Goal: Communication & Community: Ask a question

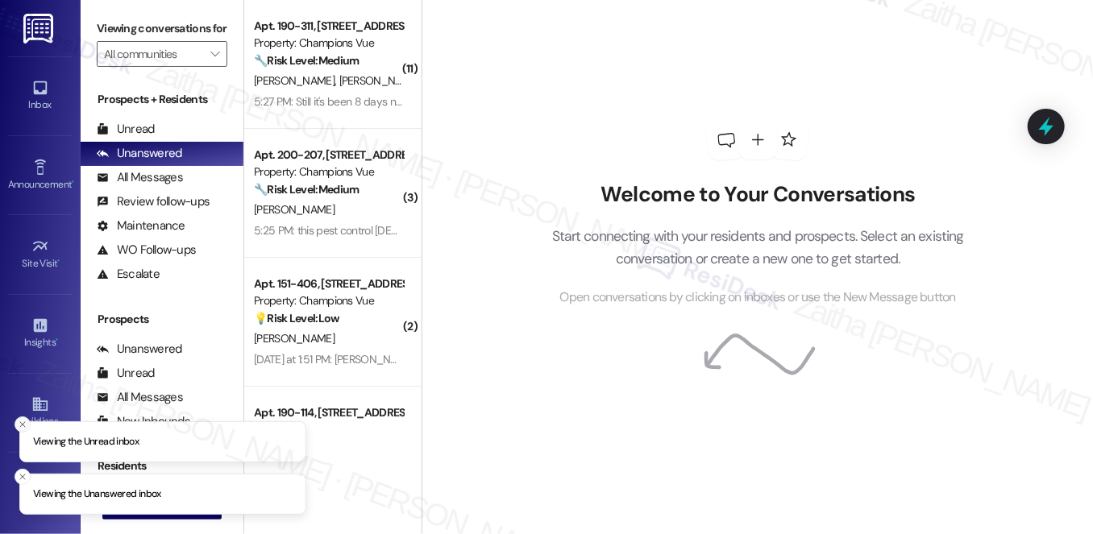
click at [18, 423] on icon "Close toast" at bounding box center [23, 425] width 10 height 10
click at [19, 480] on icon "Close toast" at bounding box center [23, 477] width 10 height 10
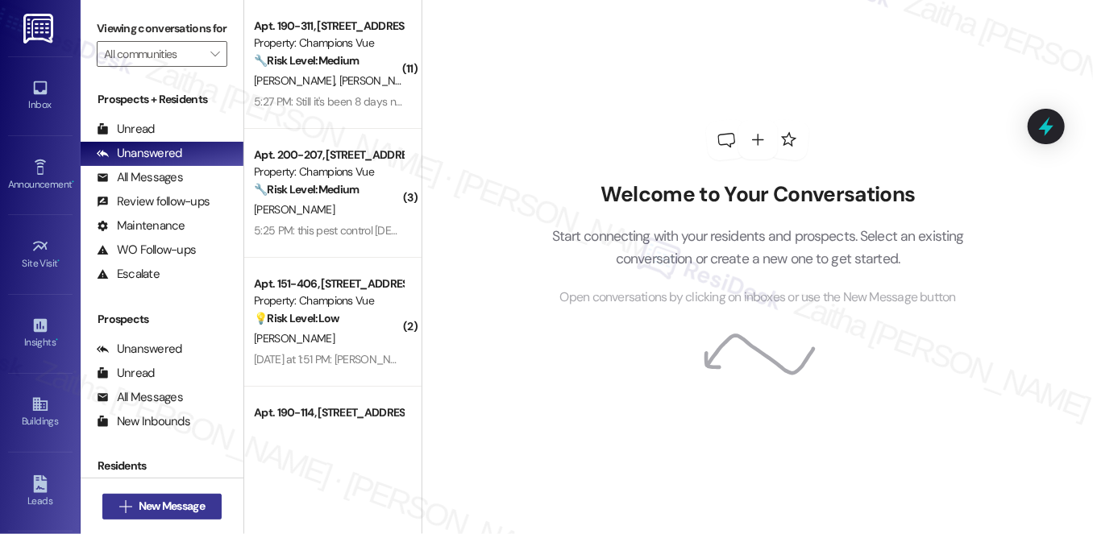
click at [144, 505] on span "New Message" at bounding box center [172, 506] width 66 height 17
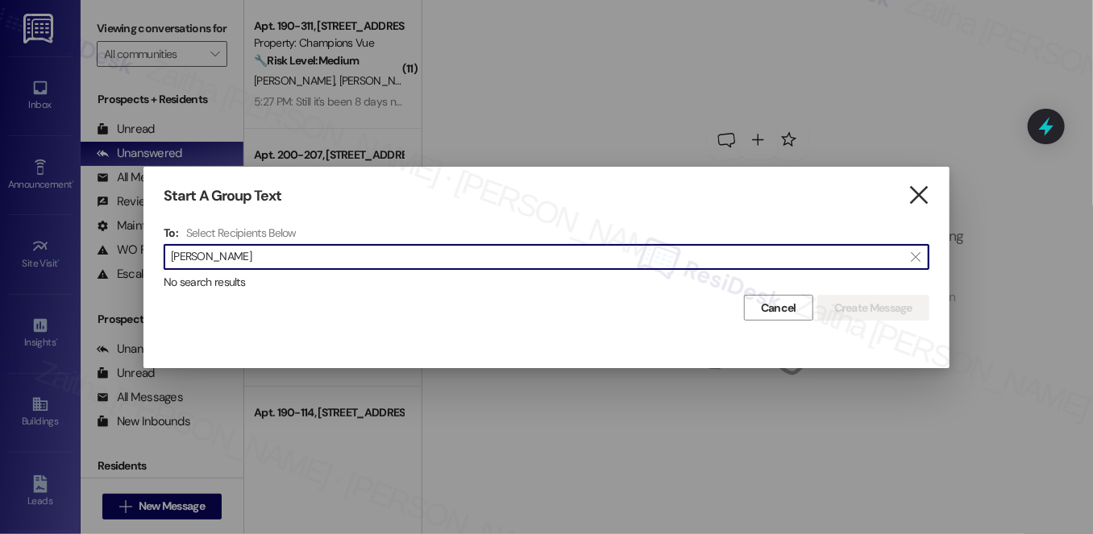
type input "[PERSON_NAME]"
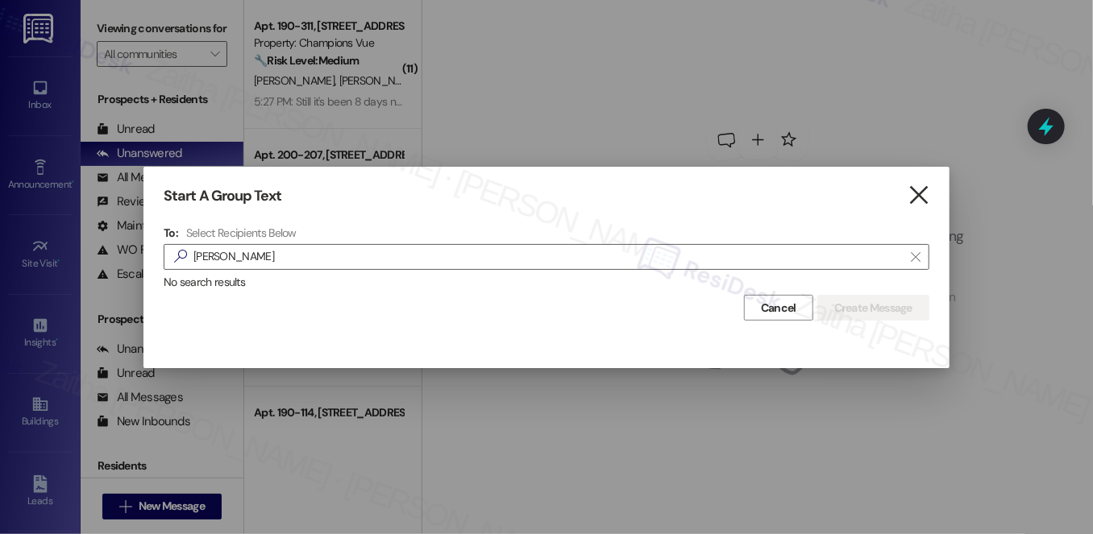
click at [922, 198] on icon "" at bounding box center [919, 195] width 22 height 17
